Goal: Information Seeking & Learning: Learn about a topic

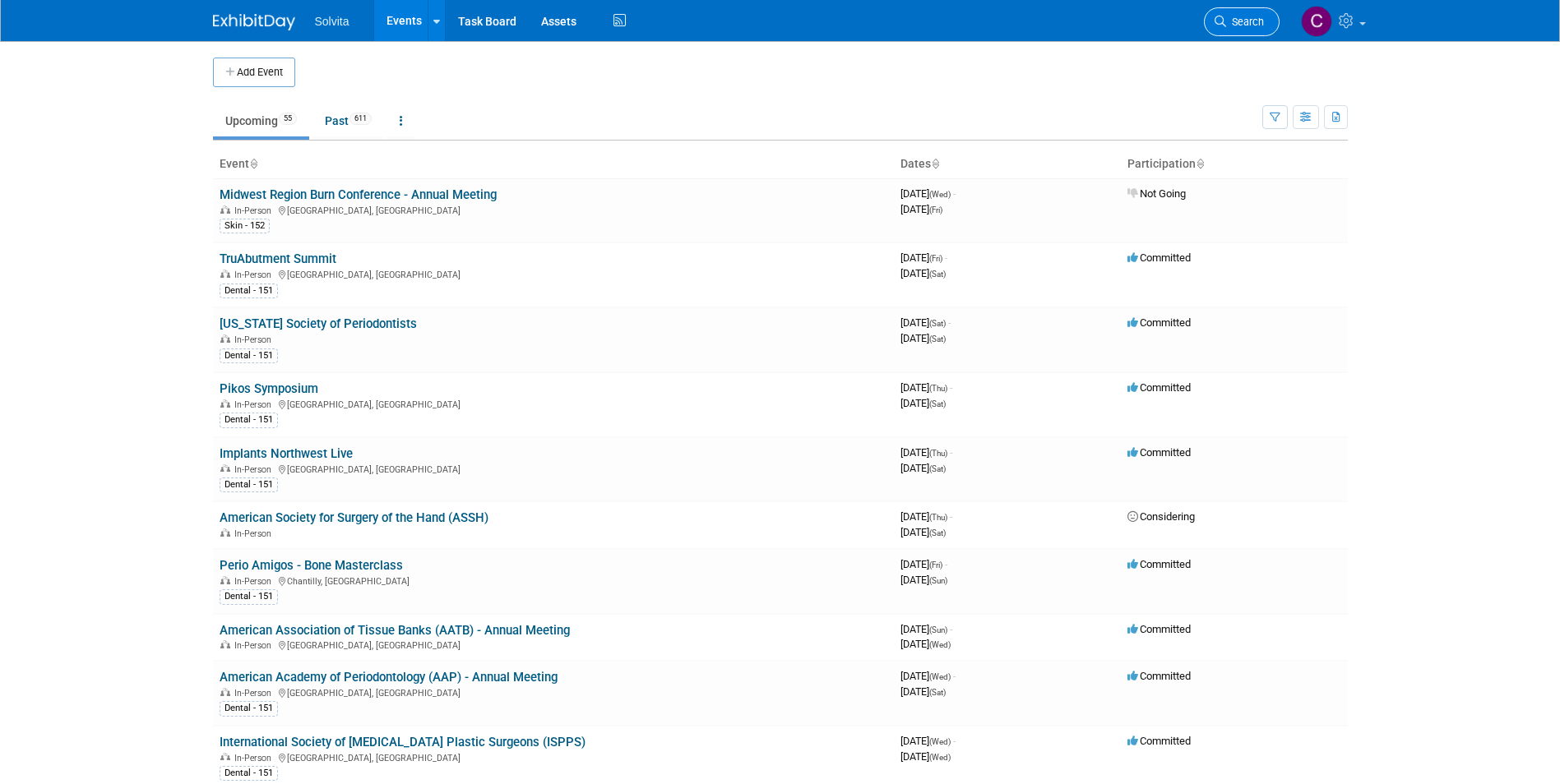
click at [1247, 20] on span "Search" at bounding box center [1245, 21] width 38 height 12
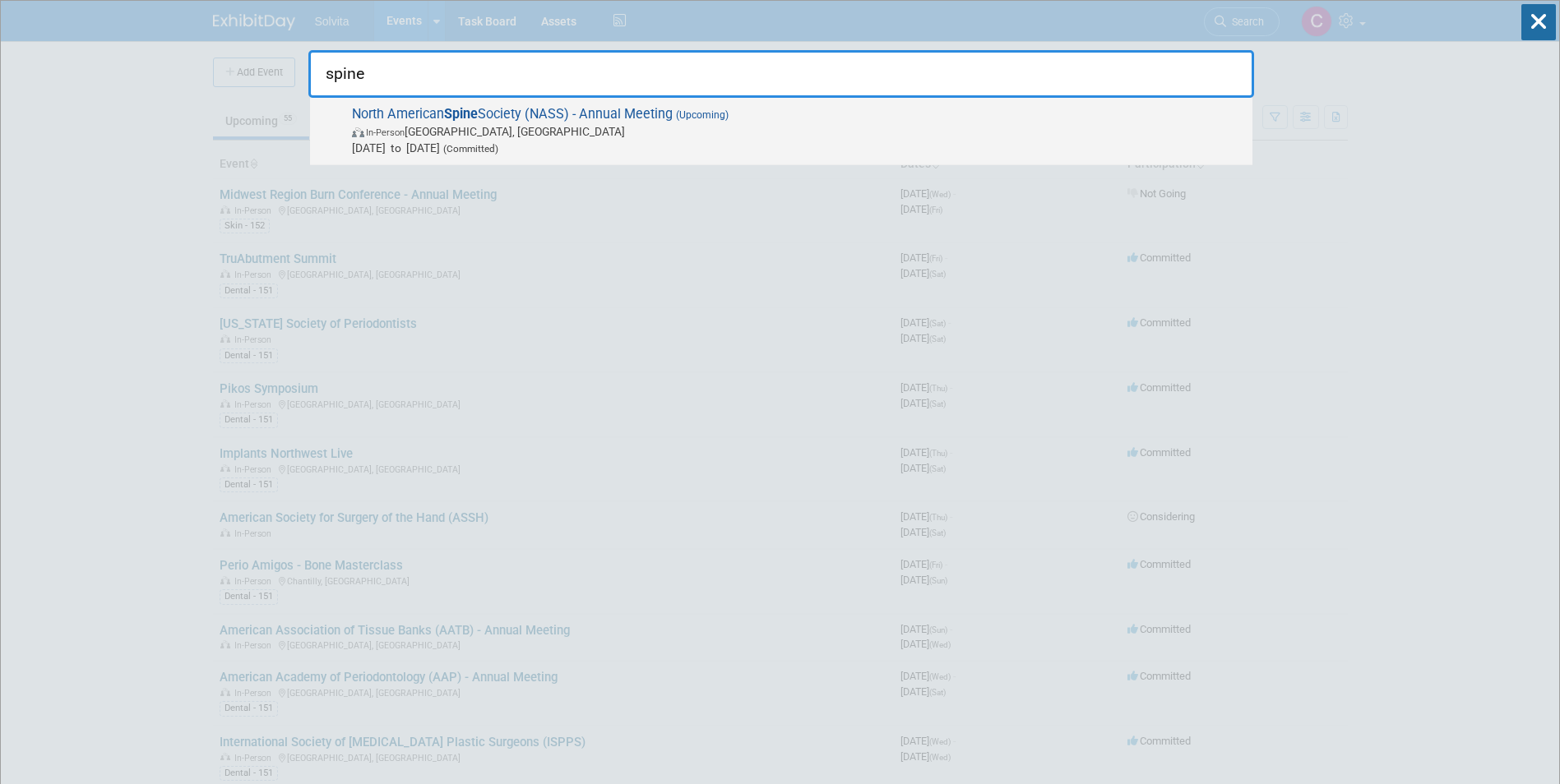
type input "spine"
click at [551, 123] on span "In-Person [GEOGRAPHIC_DATA], [GEOGRAPHIC_DATA]" at bounding box center [797, 131] width 892 height 17
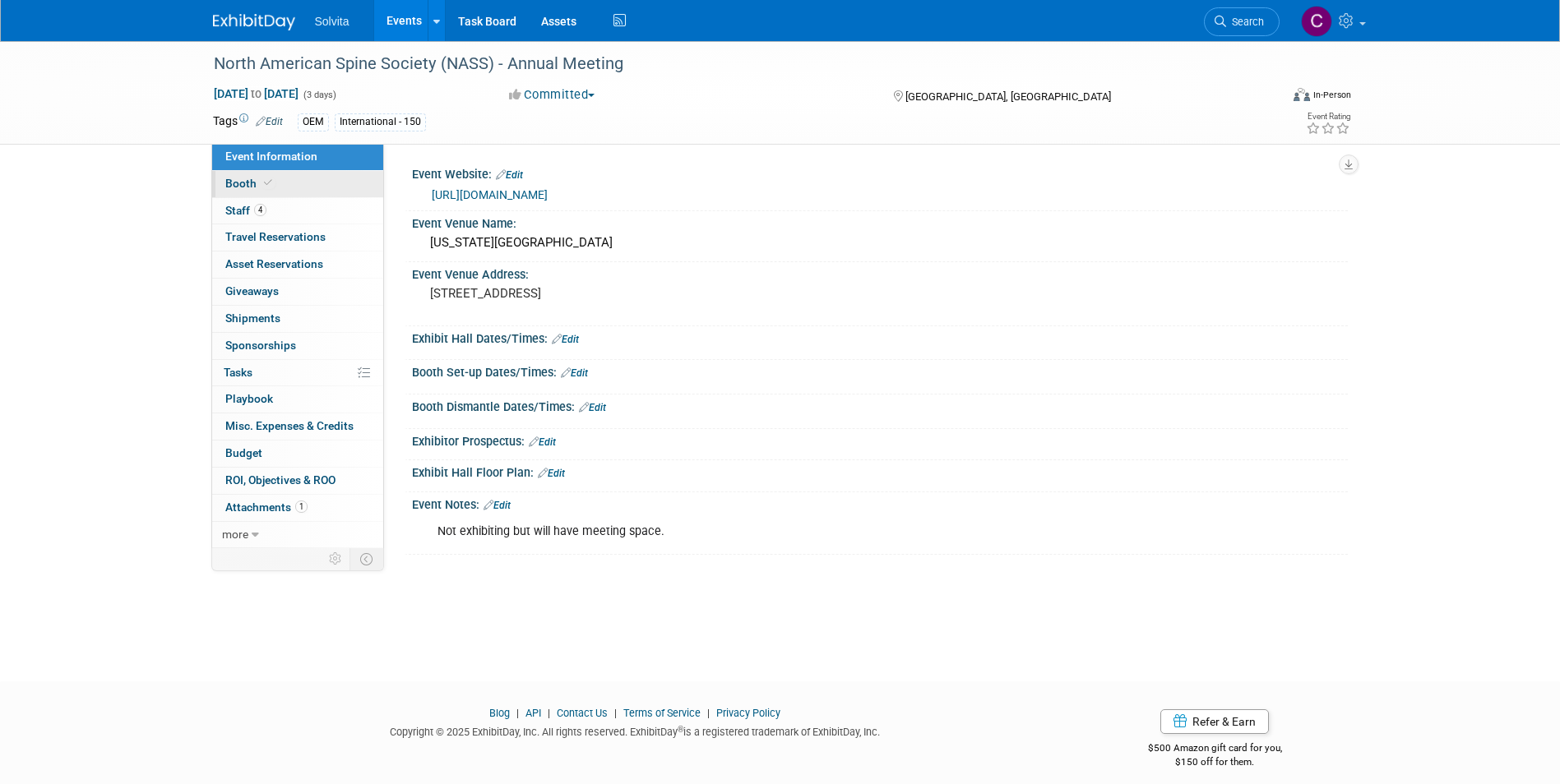
click at [247, 185] on span "Booth" at bounding box center [251, 184] width 50 height 13
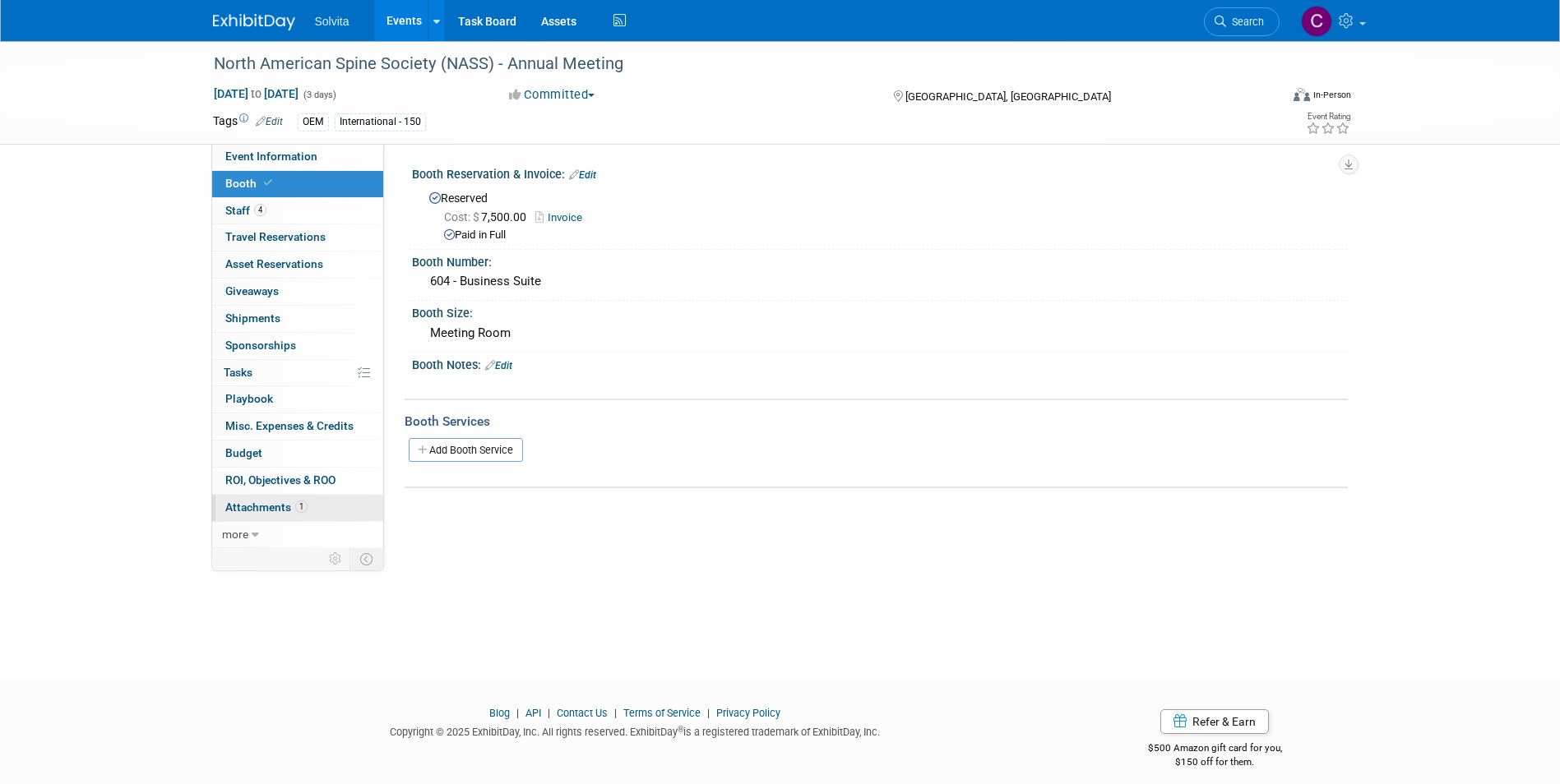
click at [269, 513] on span "Attachments 1" at bounding box center [267, 507] width 82 height 13
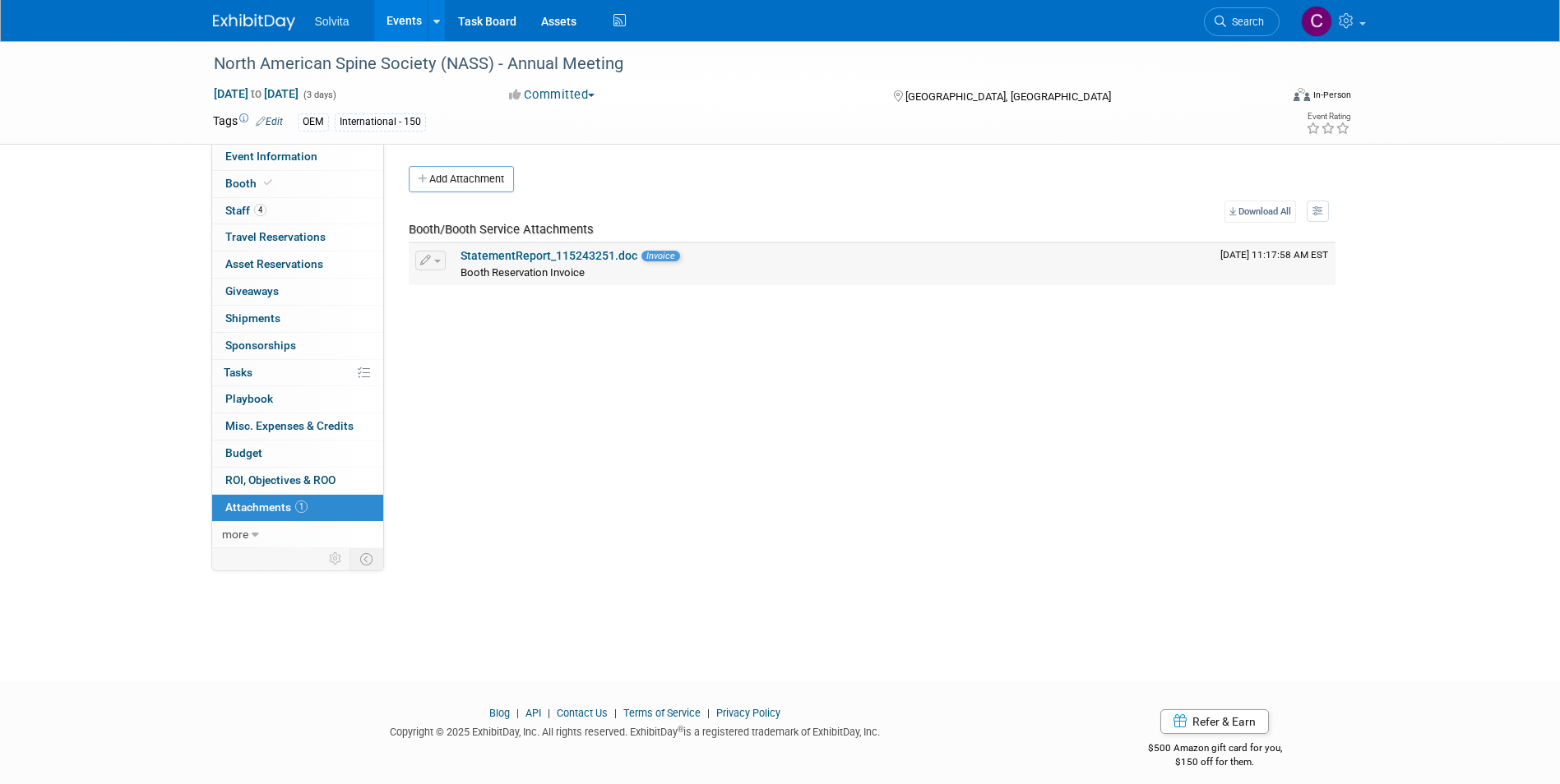
click at [532, 259] on link "StatementReport_115243251.doc" at bounding box center [549, 255] width 177 height 13
click at [270, 169] on link "Event Information" at bounding box center [297, 157] width 171 height 26
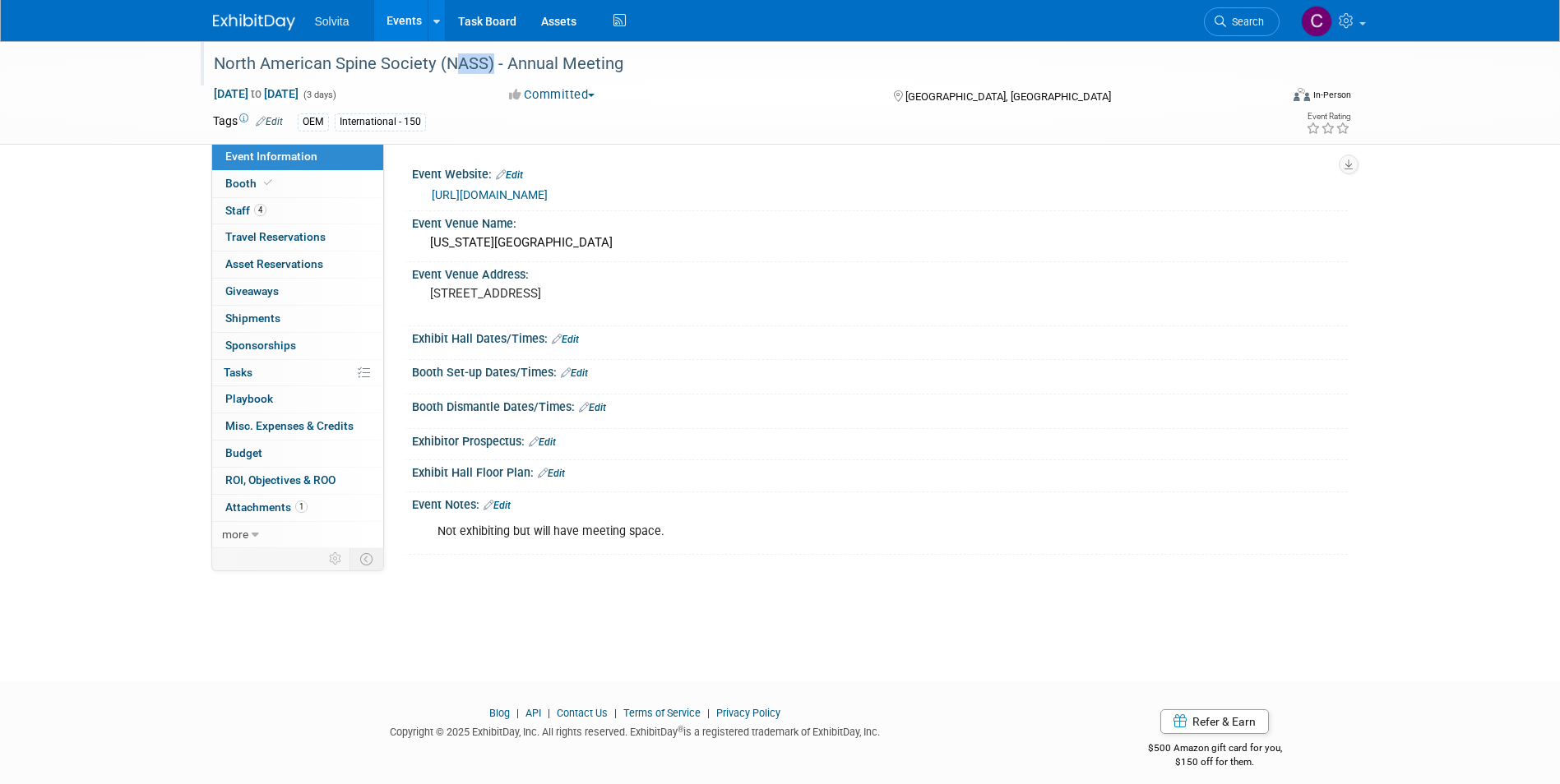
drag, startPoint x: 447, startPoint y: 66, endPoint x: 483, endPoint y: 66, distance: 36.0
click at [483, 66] on div "North American Spine Society (NASS) - Annual Meeting" at bounding box center [731, 64] width 1047 height 30
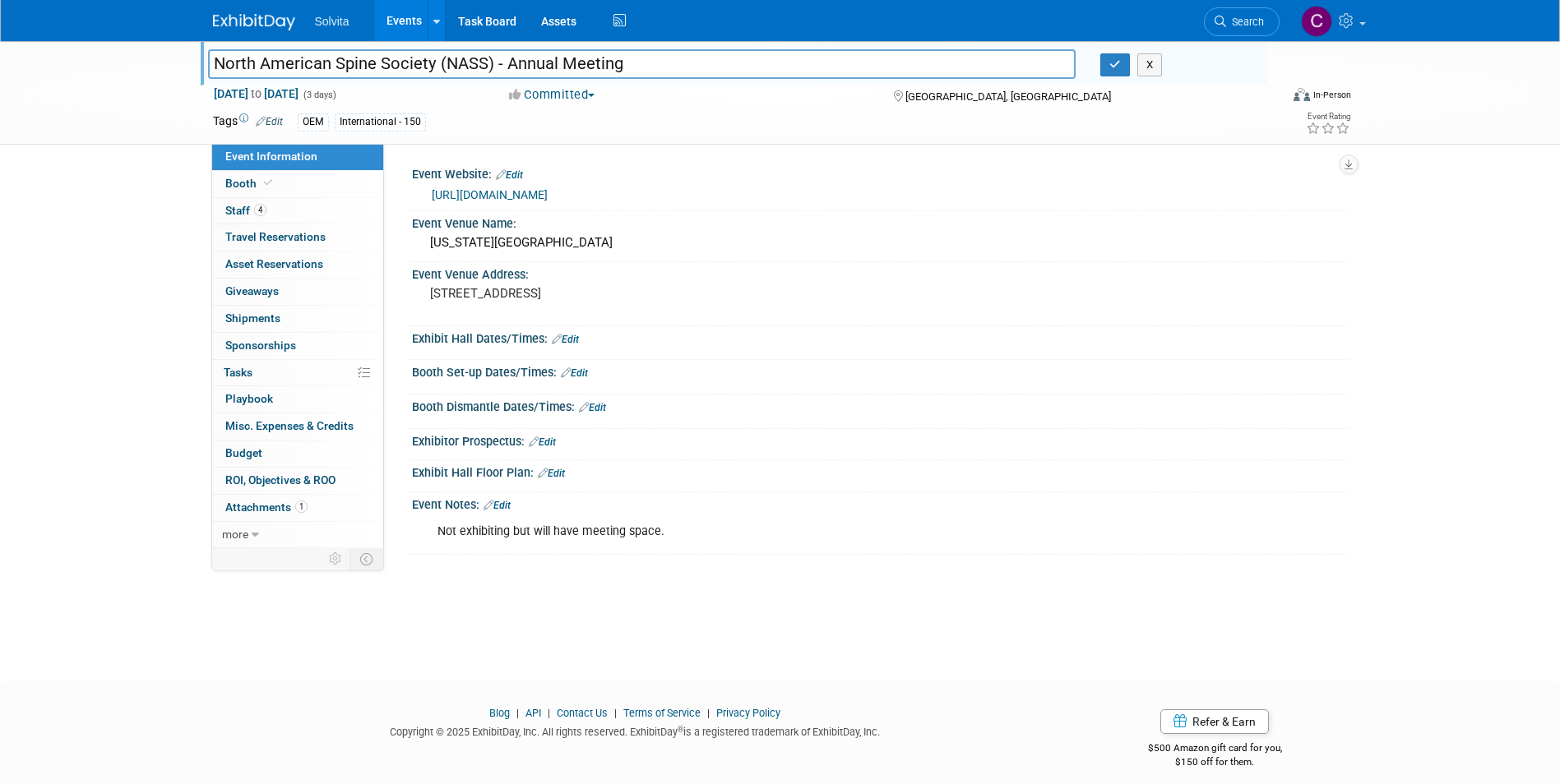
click at [723, 141] on div "North American Spine Society (NASS) - Annual Meeting North American Spine Socie…" at bounding box center [780, 92] width 1159 height 103
click at [243, 183] on span "Booth" at bounding box center [251, 184] width 50 height 13
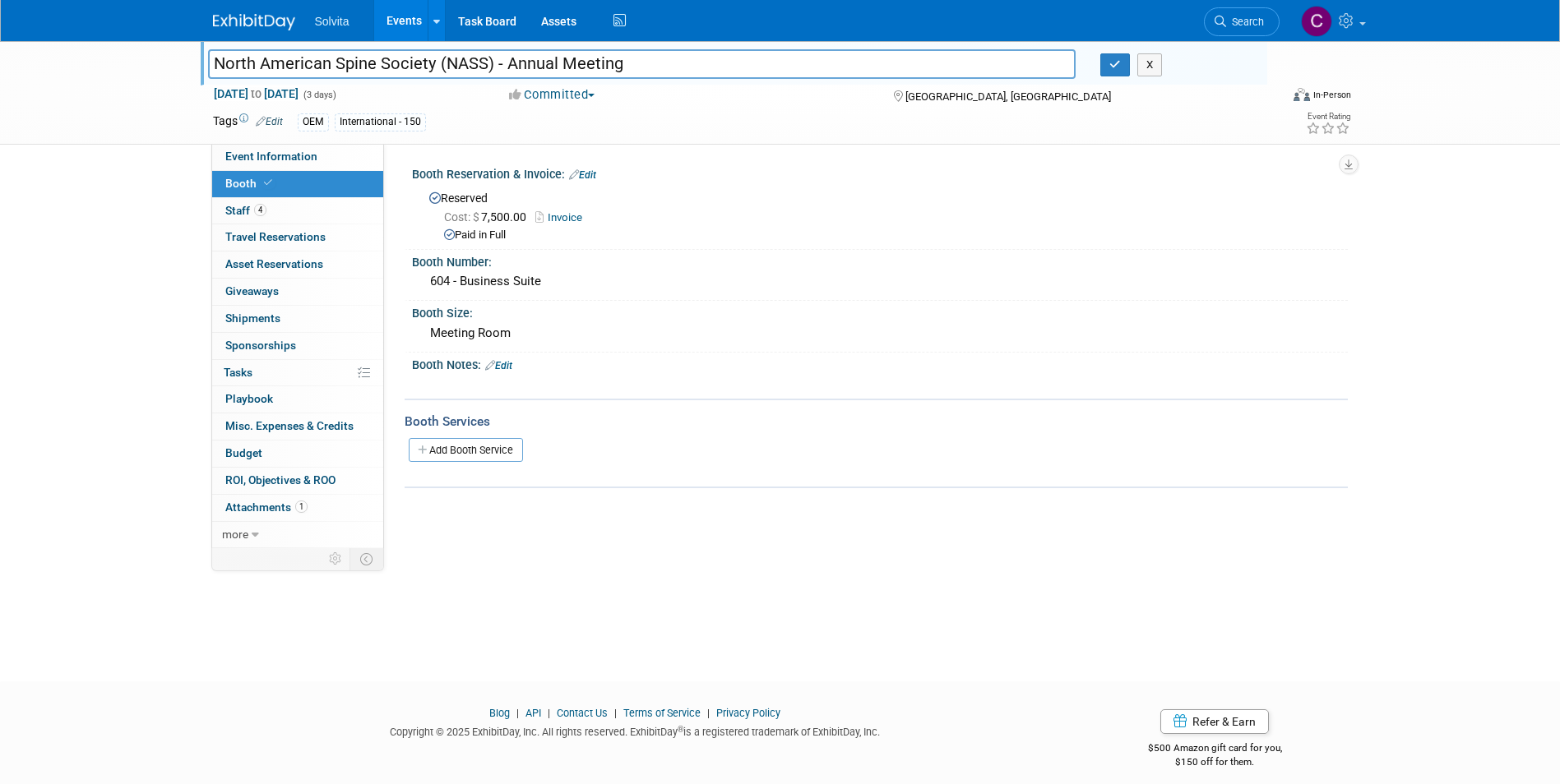
click at [571, 217] on link "Invoice" at bounding box center [562, 217] width 55 height 12
